Goal: Transaction & Acquisition: Purchase product/service

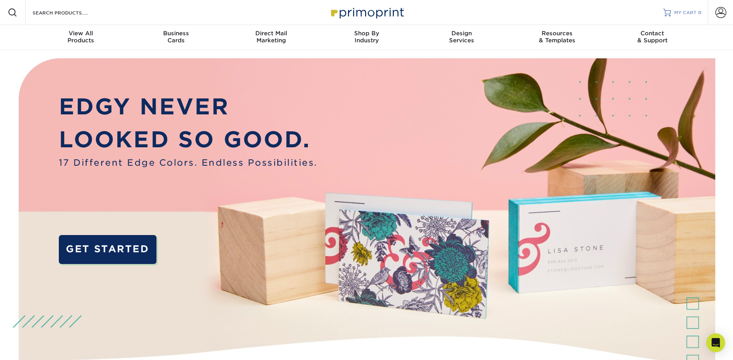
click at [690, 14] on span "MY CART" at bounding box center [685, 12] width 22 height 7
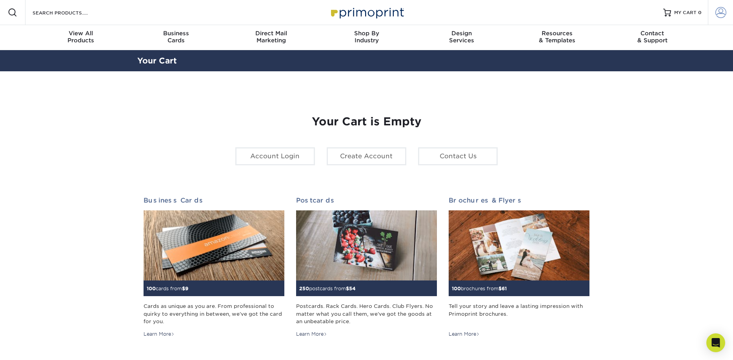
click at [719, 9] on span at bounding box center [720, 12] width 11 height 11
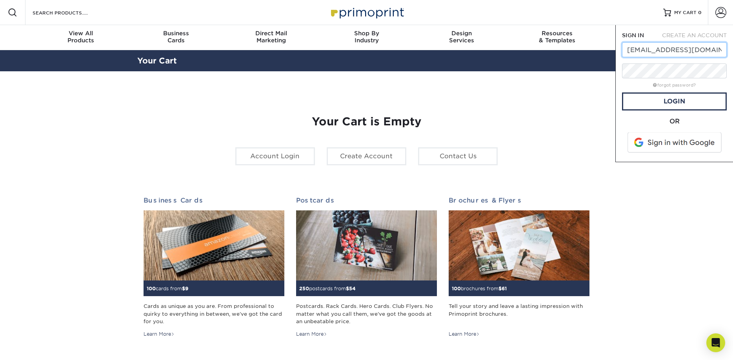
type input "vbcarroll8521@gmail.com"
click at [672, 102] on link "Login" at bounding box center [674, 102] width 105 height 18
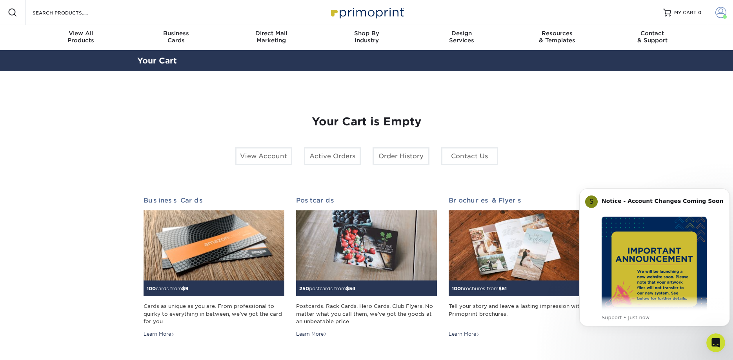
click at [717, 13] on span at bounding box center [720, 12] width 11 height 11
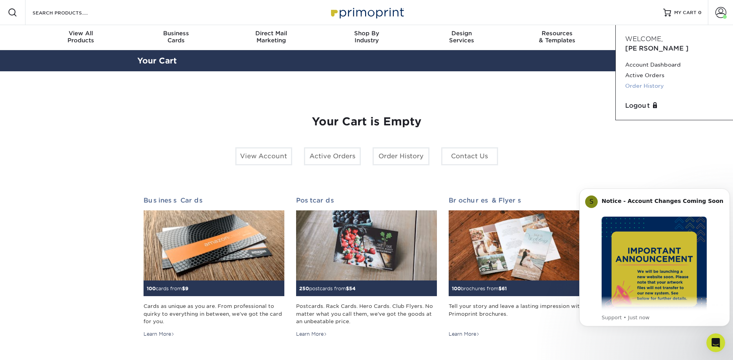
click at [646, 81] on link "Order History" at bounding box center [674, 86] width 98 height 11
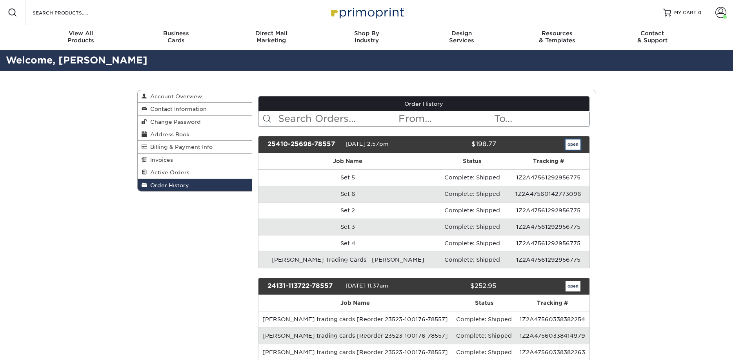
click at [570, 147] on link "open" at bounding box center [572, 145] width 15 height 10
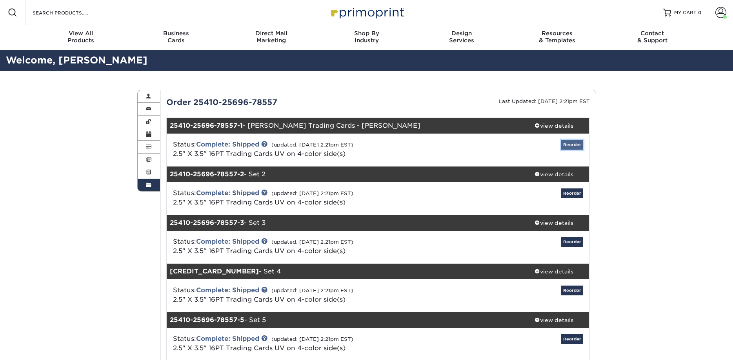
click at [578, 145] on link "Reorder" at bounding box center [572, 145] width 22 height 10
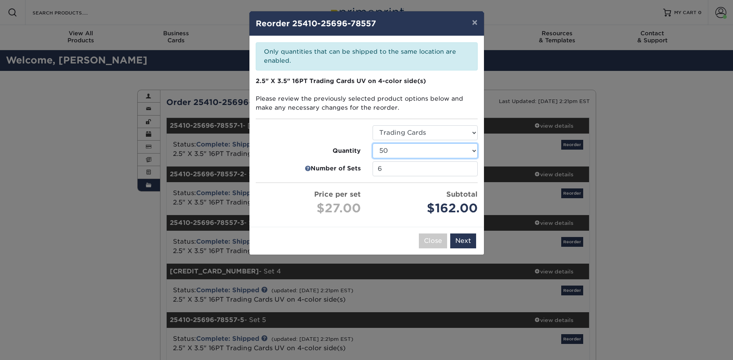
click at [372, 144] on select "25 50 75 100 250 500 1000 2500" at bounding box center [424, 151] width 105 height 15
select select "f593fda3-2d5c-4b9e-9c2c-6197b899ae74"
click option "500" at bounding box center [0, 0] width 0 height 0
click at [469, 167] on input "6" at bounding box center [424, 169] width 105 height 15
click at [469, 171] on input "5" at bounding box center [424, 169] width 105 height 15
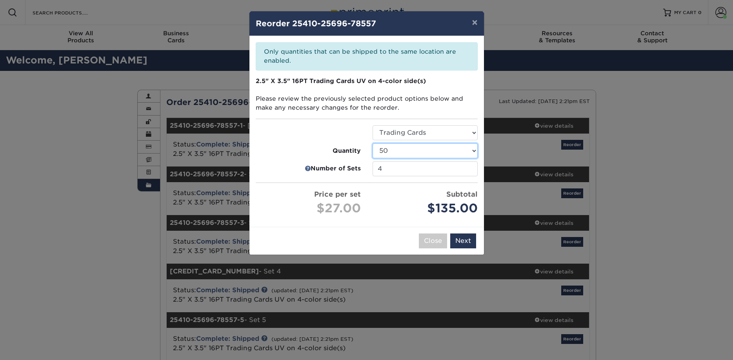
click at [469, 171] on input "4" at bounding box center [424, 169] width 105 height 15
click at [469, 171] on input "3" at bounding box center [424, 169] width 105 height 15
click at [469, 171] on input "2" at bounding box center [424, 169] width 105 height 15
click at [469, 171] on input "1" at bounding box center [424, 169] width 105 height 15
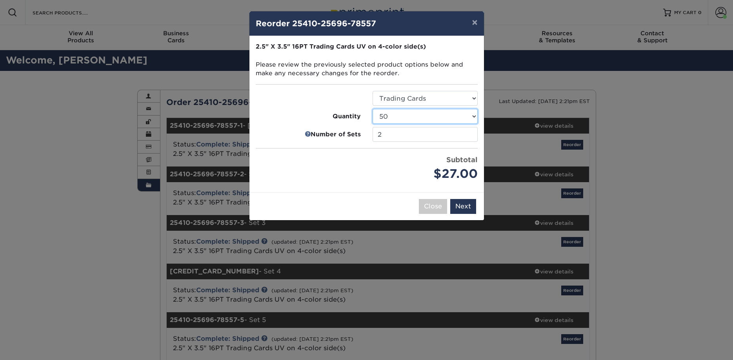
click at [470, 133] on input "2" at bounding box center [424, 134] width 105 height 15
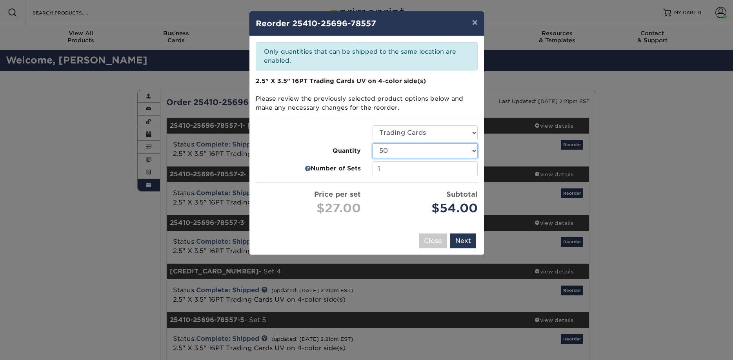
type input "1"
click at [467, 170] on input "1" at bounding box center [424, 169] width 105 height 15
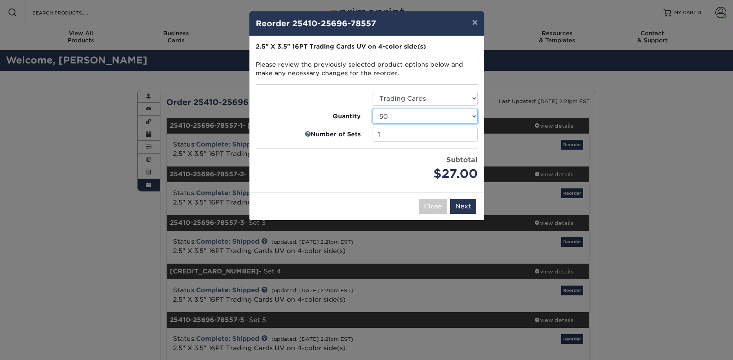
click at [372, 109] on select "25 50 75 100 250 500 1000 2500 5000 10000 15000 20000 25000" at bounding box center [424, 116] width 105 height 15
select select "f593fda3-2d5c-4b9e-9c2c-6197b899ae74"
click option "500" at bounding box center [0, 0] width 0 height 0
click at [464, 205] on button "Next" at bounding box center [463, 206] width 26 height 15
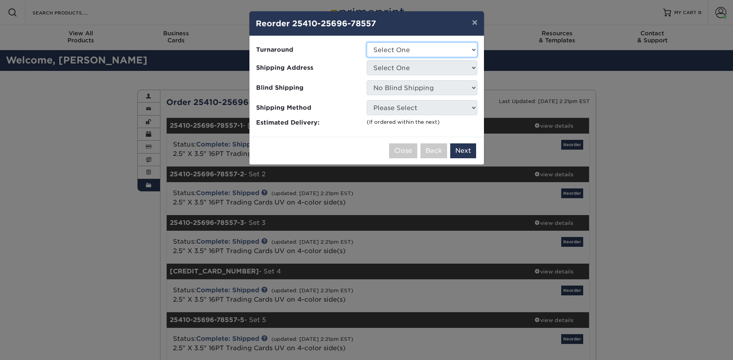
click at [367, 42] on select "Select One 2-4 Business Days 2 Day Next Business Day" at bounding box center [422, 49] width 111 height 15
select select "ddc5a2b2-3fee-4d5d-a1fe-f0f2d9382a86"
click option "2 Day" at bounding box center [0, 0] width 0 height 0
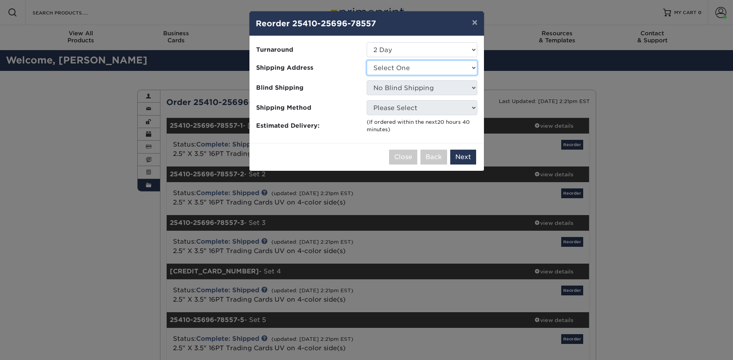
click at [367, 60] on select "Select One riley baseball cards Riley Trading Cards" at bounding box center [422, 67] width 111 height 15
select select "249570"
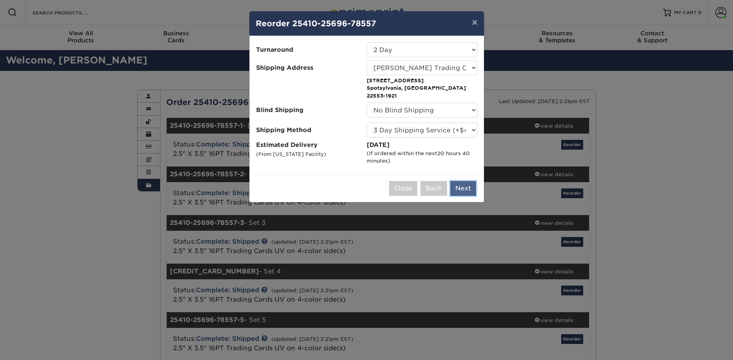
click at [464, 181] on button "Next" at bounding box center [463, 188] width 26 height 15
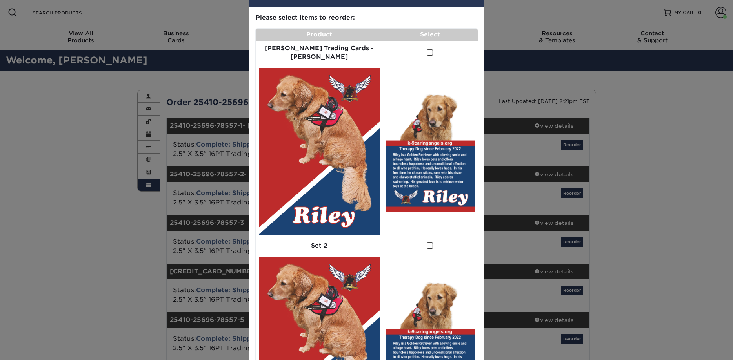
scroll to position [45, 0]
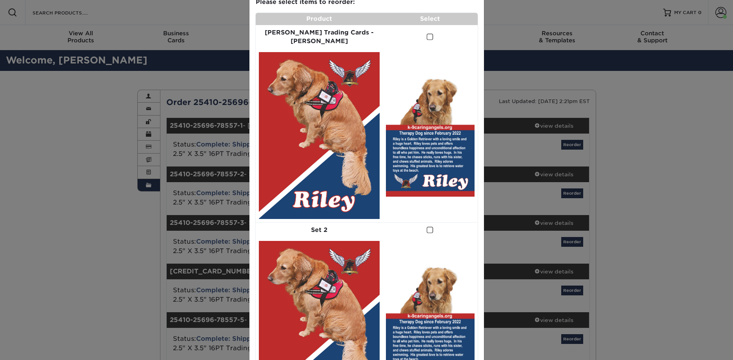
click at [427, 38] on span at bounding box center [430, 36] width 7 height 7
click at [0, 0] on input "checkbox" at bounding box center [0, 0] width 0 height 0
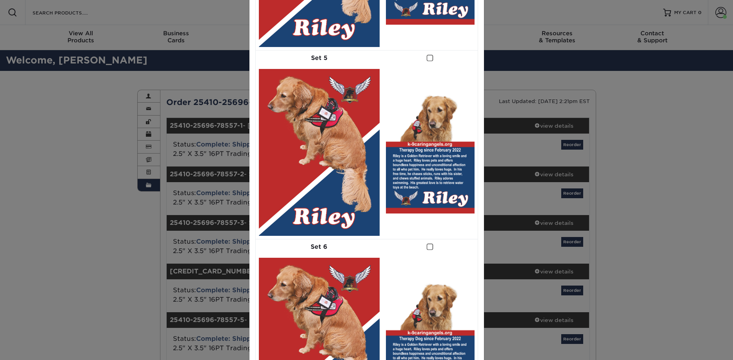
scroll to position [787, 0]
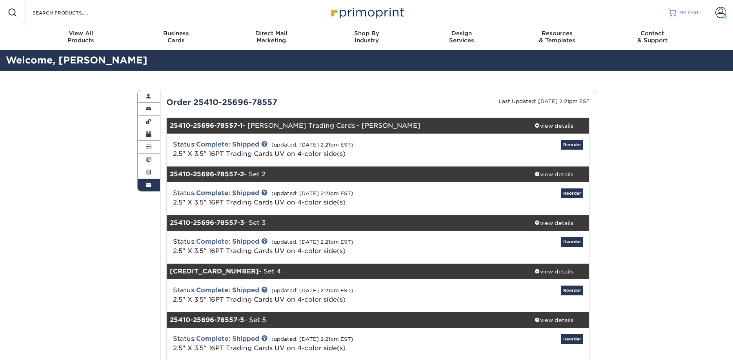
click at [695, 12] on span "MY CART" at bounding box center [690, 12] width 22 height 7
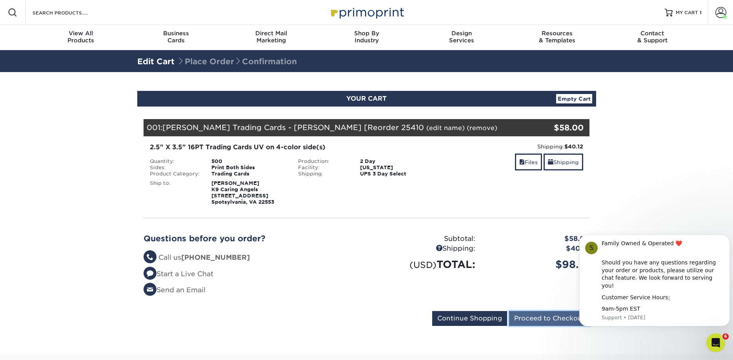
click at [548, 320] on input "Proceed to Checkout" at bounding box center [549, 318] width 81 height 15
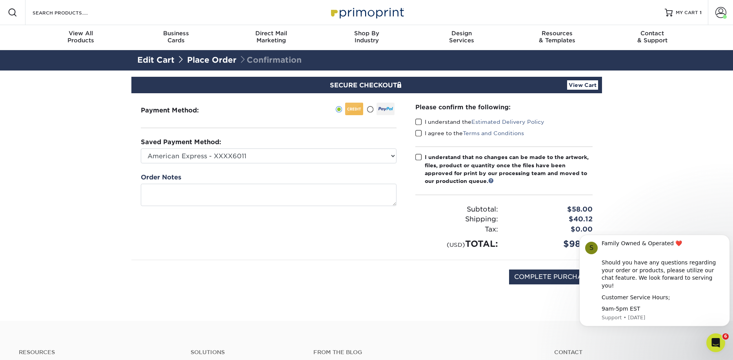
click at [419, 121] on span at bounding box center [418, 121] width 7 height 7
click at [0, 0] on input "I understand the Estimated Delivery Policy" at bounding box center [0, 0] width 0 height 0
click at [419, 135] on span at bounding box center [418, 133] width 7 height 7
click at [0, 0] on input "I agree to the Terms and Conditions" at bounding box center [0, 0] width 0 height 0
click at [417, 156] on span at bounding box center [418, 157] width 7 height 7
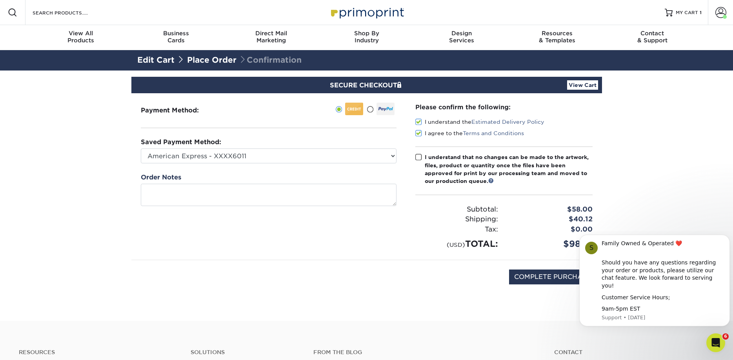
click at [0, 0] on input "I understand that no changes can be made to the artwork, files, product or quan…" at bounding box center [0, 0] width 0 height 0
click at [543, 279] on input "COMPLETE PURCHASE" at bounding box center [552, 277] width 87 height 15
type input "PROCESSING, PLEASE WAIT..."
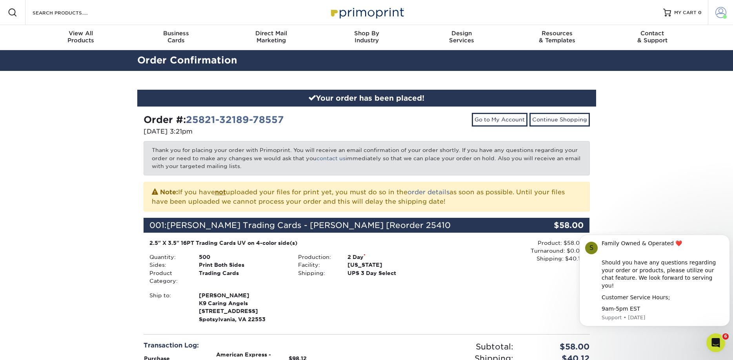
click at [723, 10] on span at bounding box center [720, 12] width 11 height 11
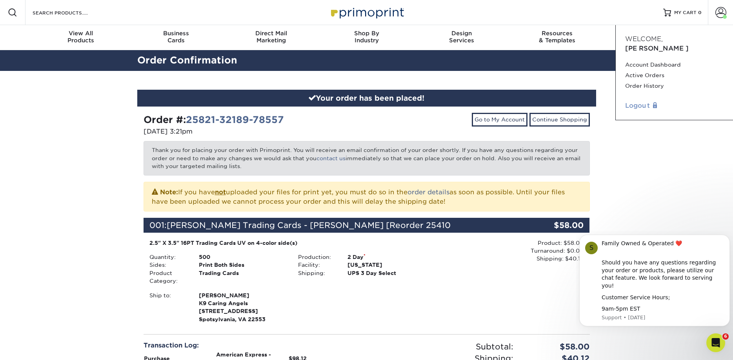
click at [633, 101] on link "Logout" at bounding box center [674, 105] width 98 height 9
